Goal: Task Accomplishment & Management: Manage account settings

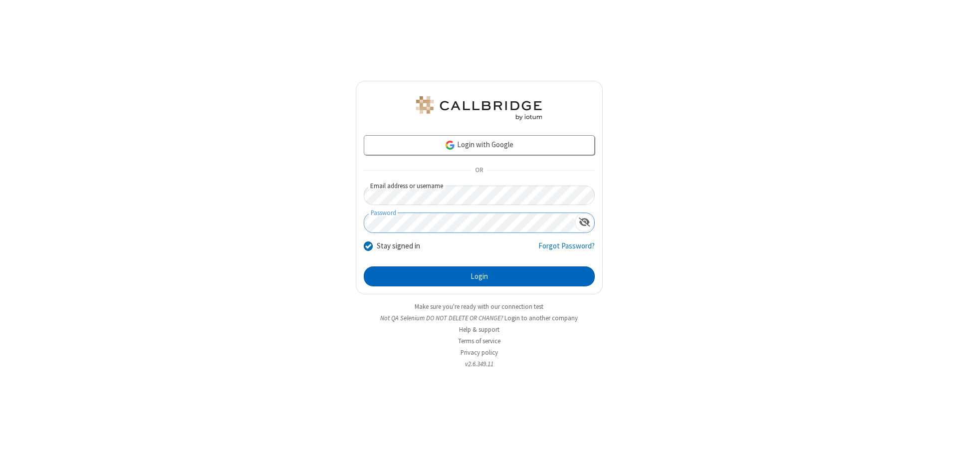
click at [479, 276] on button "Login" at bounding box center [479, 276] width 231 height 20
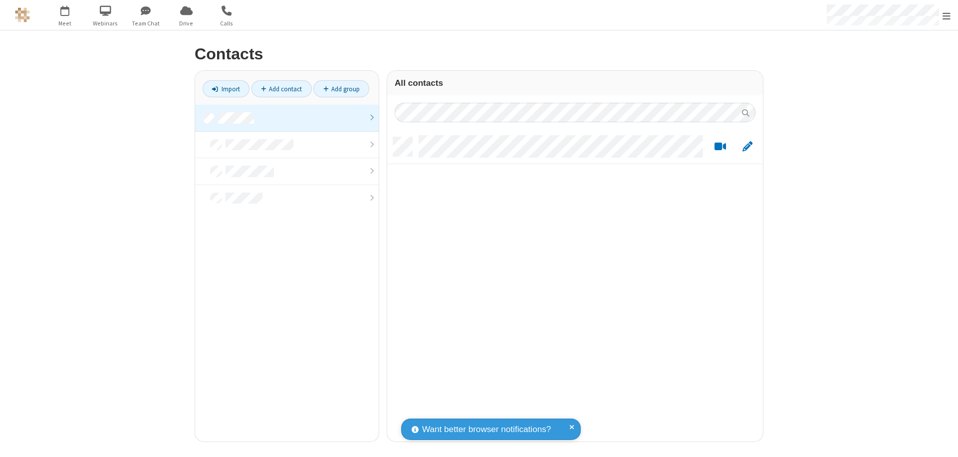
scroll to position [304, 368]
click at [287, 118] on link at bounding box center [287, 118] width 184 height 27
click at [281, 89] on link "Add contact" at bounding box center [281, 88] width 60 height 17
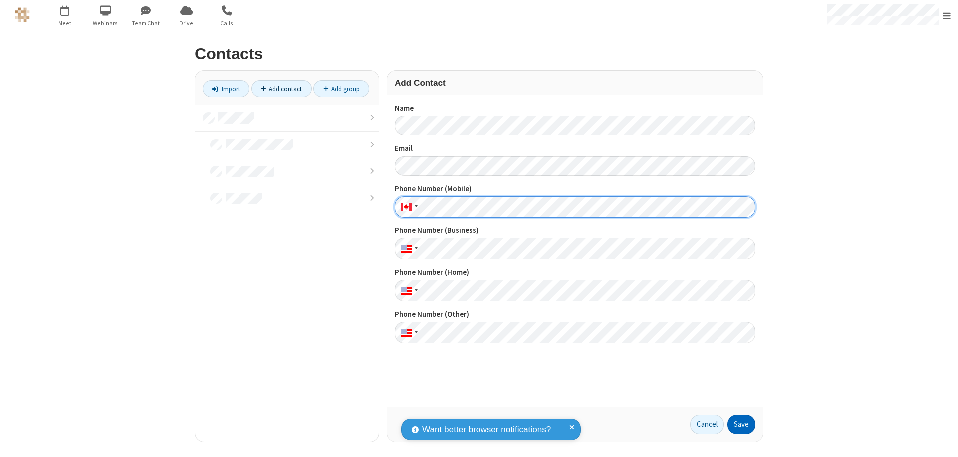
click at [741, 424] on button "Save" at bounding box center [741, 425] width 28 height 20
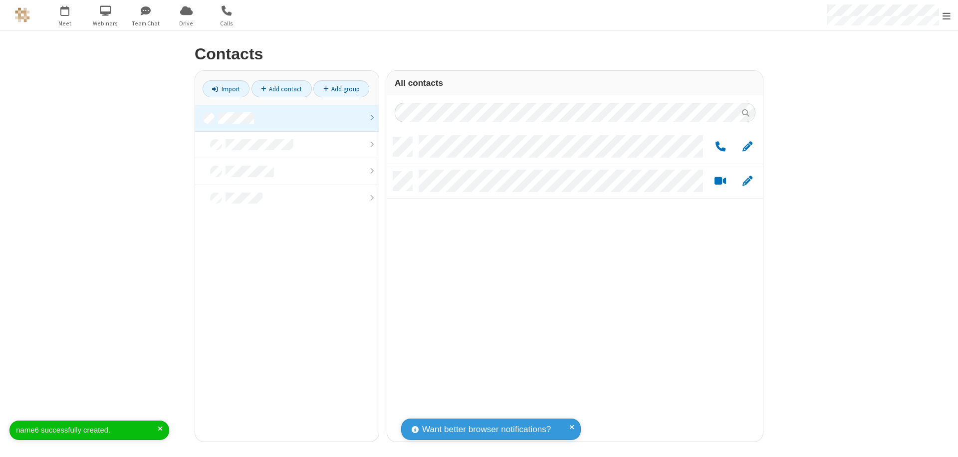
scroll to position [304, 368]
